Goal: Navigation & Orientation: Understand site structure

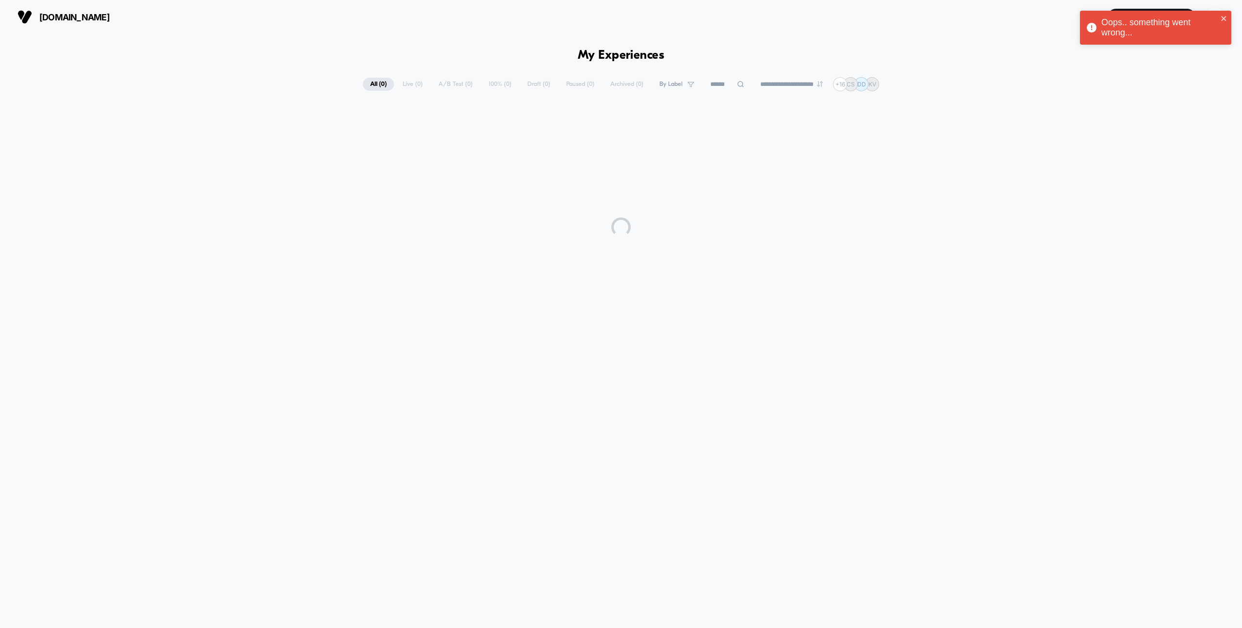
click at [929, 35] on div "**********" at bounding box center [621, 326] width 1242 height 584
click at [1226, 16] on icon "close" at bounding box center [1224, 19] width 7 height 8
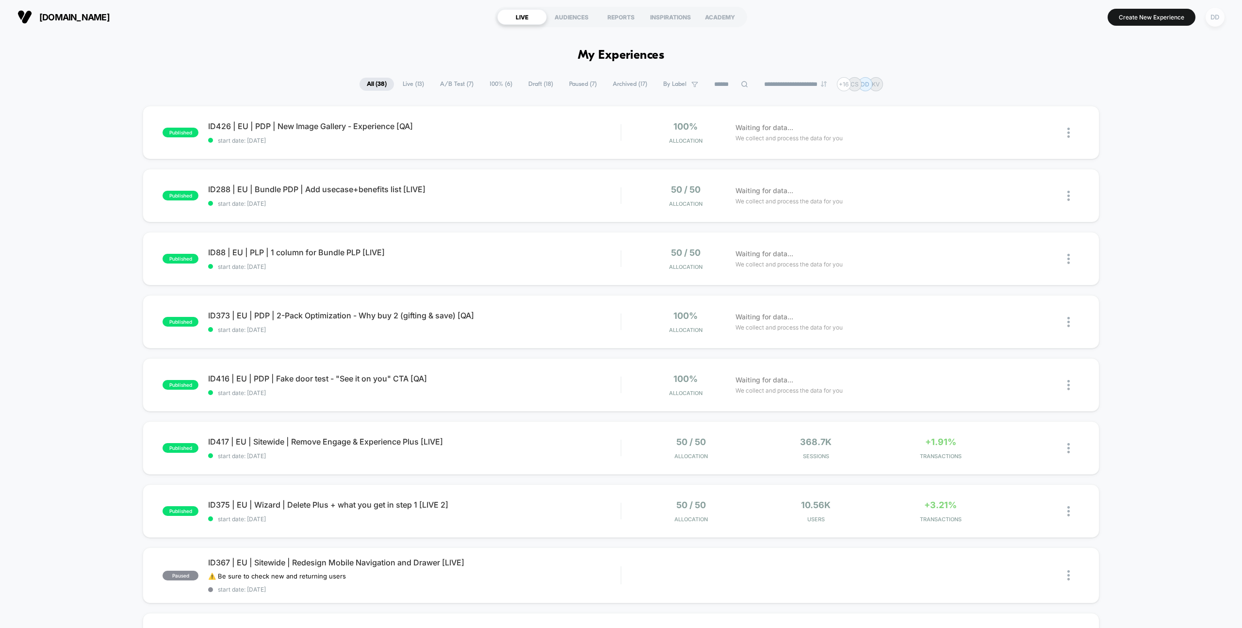
click at [1216, 13] on div "DD" at bounding box center [1215, 17] width 19 height 19
click at [1146, 178] on span "Theme Settings" at bounding box center [1180, 177] width 129 height 8
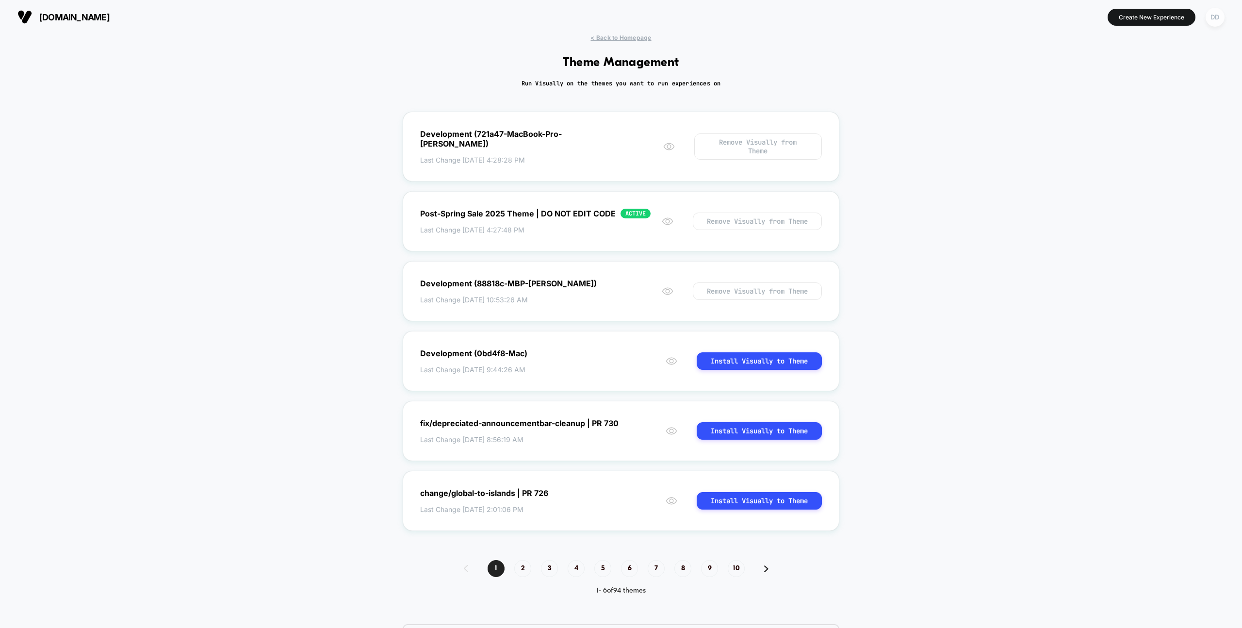
click at [1218, 22] on div "DD" at bounding box center [1215, 17] width 19 height 19
click at [1134, 158] on span "Global Rules" at bounding box center [1180, 155] width 129 height 8
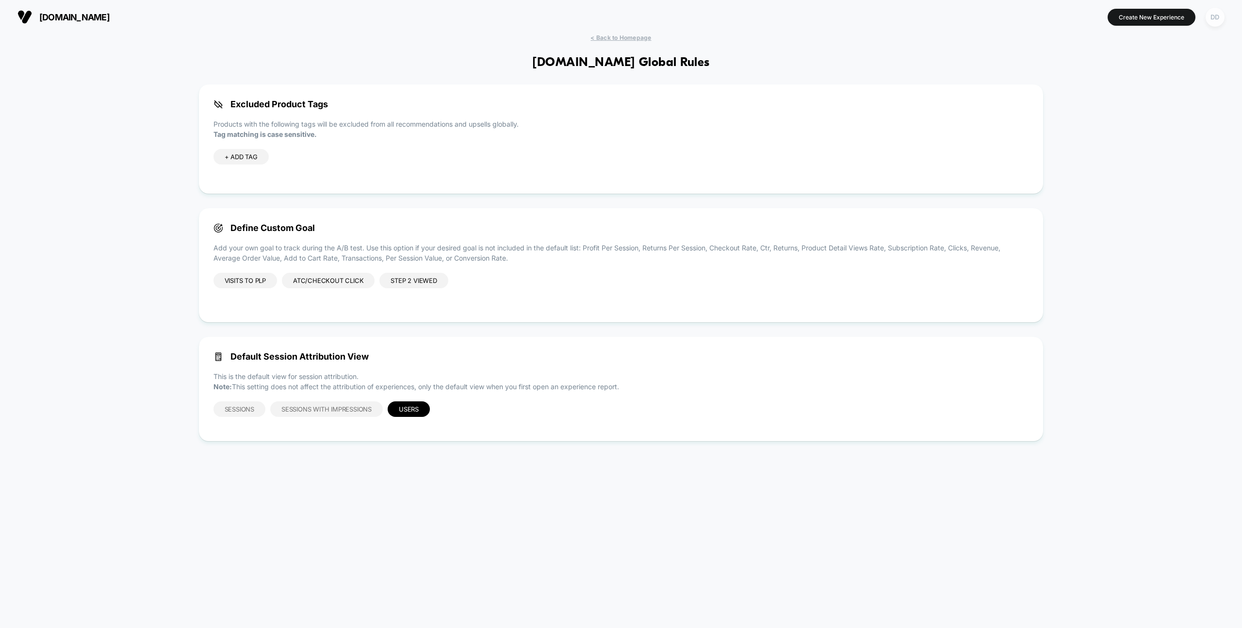
click at [1219, 23] on div "DD" at bounding box center [1215, 17] width 19 height 19
click at [1130, 197] on span "Integrations" at bounding box center [1180, 199] width 129 height 8
